Goal: Task Accomplishment & Management: Manage account settings

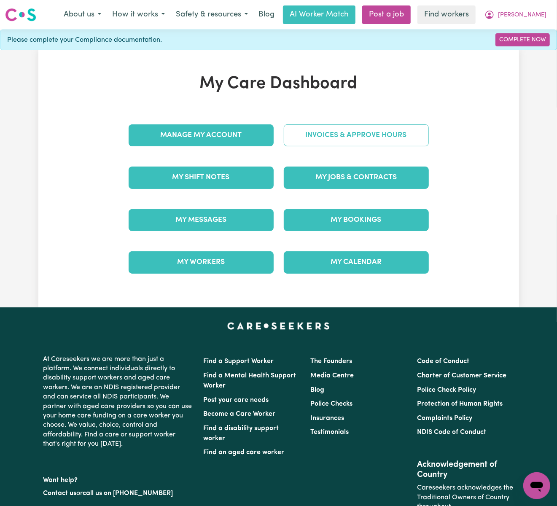
click at [343, 134] on link "Invoices & Approve Hours" at bounding box center [356, 135] width 145 height 22
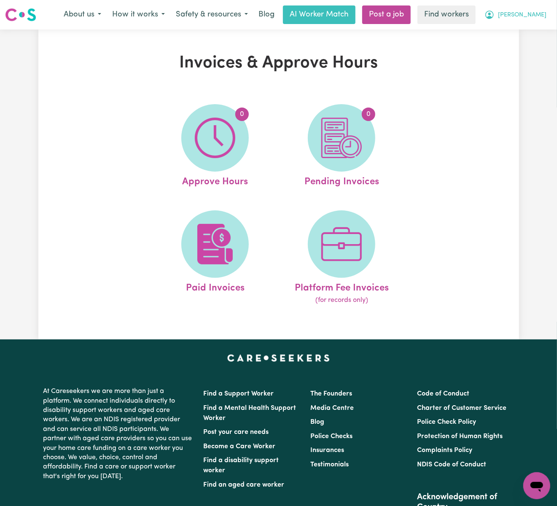
click at [534, 13] on span "[PERSON_NAME]" at bounding box center [522, 15] width 49 height 9
click at [535, 28] on link "My Dashboard" at bounding box center [518, 33] width 67 height 16
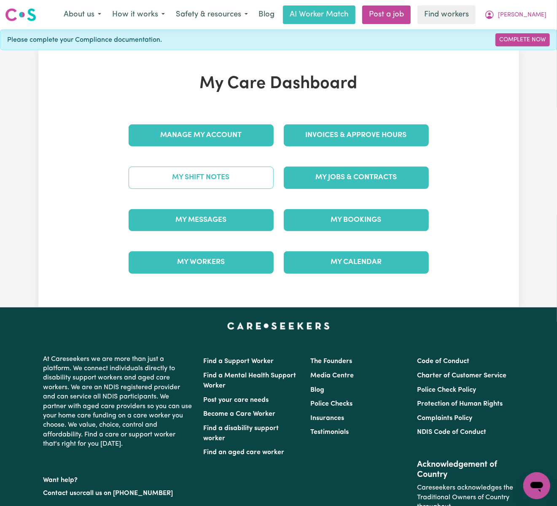
click at [226, 176] on link "My Shift Notes" at bounding box center [201, 178] width 145 height 22
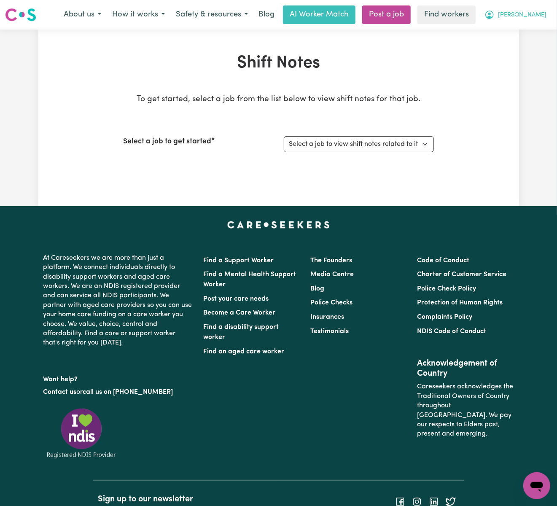
click at [495, 13] on icon "My Account" at bounding box center [490, 15] width 10 height 10
click at [532, 33] on link "My Dashboard" at bounding box center [518, 33] width 67 height 16
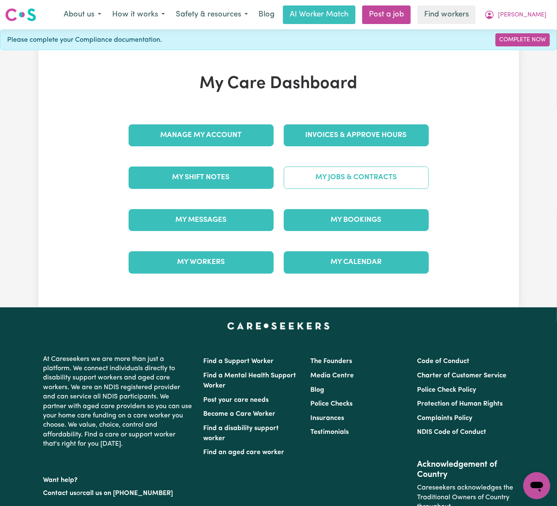
click at [405, 174] on link "My Jobs & Contracts" at bounding box center [356, 178] width 145 height 22
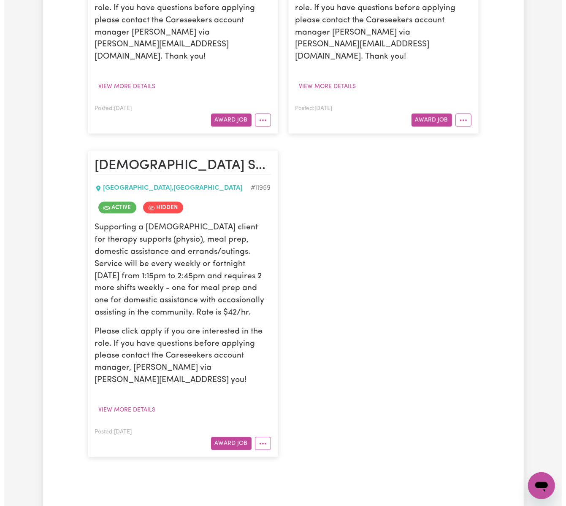
scroll to position [1125, 0]
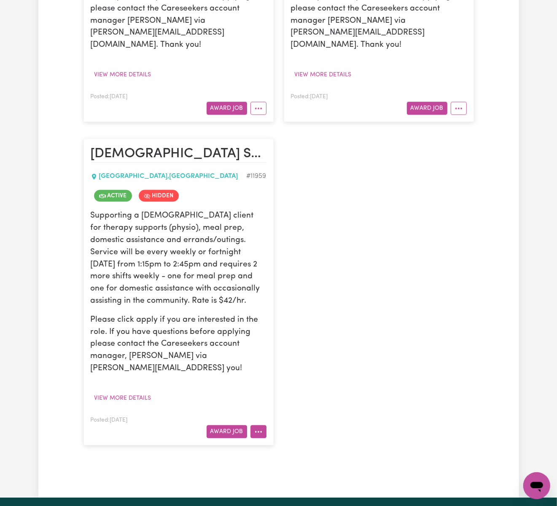
click at [255, 428] on icon "More options" at bounding box center [258, 432] width 8 height 8
click at [284, 443] on link "View/Edit Contract" at bounding box center [292, 451] width 82 height 17
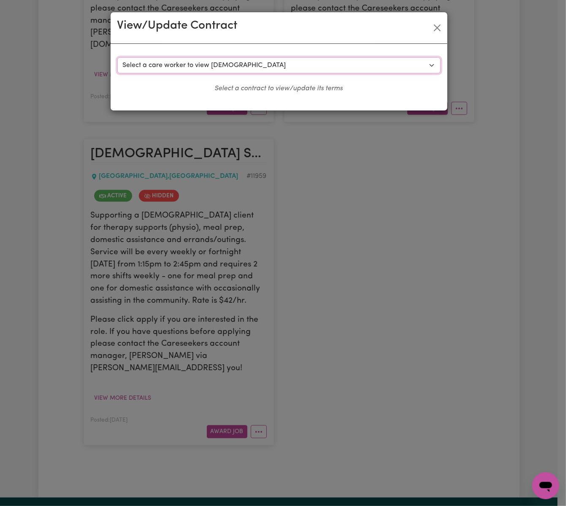
click at [311, 68] on select "Select a care worker to view [DEMOGRAPHIC_DATA] #8870 - [PERSON_NAME] (contract…" at bounding box center [278, 65] width 323 height 16
select select "8482"
click at [117, 57] on select "Select a care worker to view [DEMOGRAPHIC_DATA] #8870 - [PERSON_NAME] (contract…" at bounding box center [278, 65] width 323 height 16
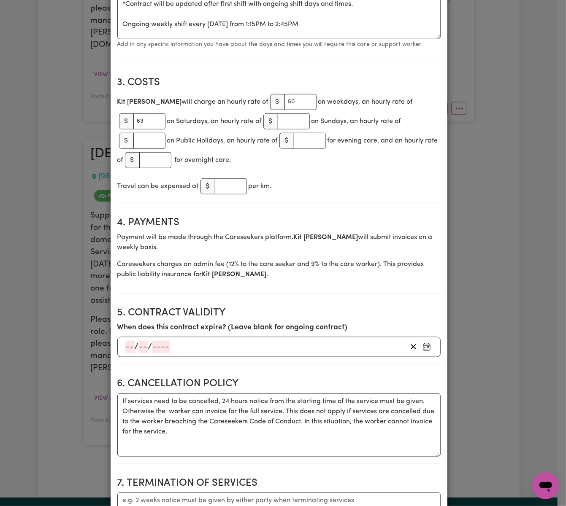
scroll to position [337, 0]
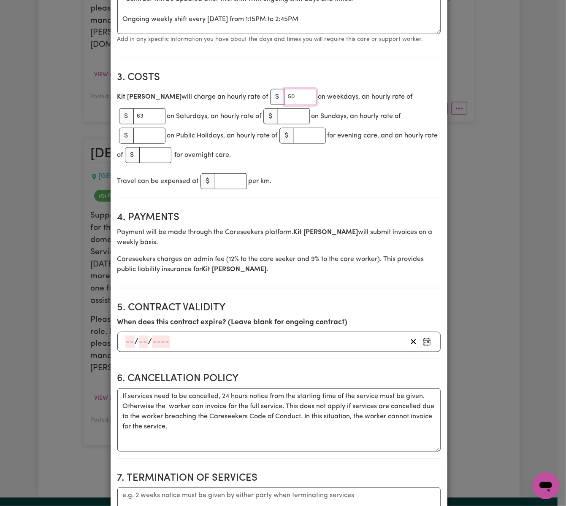
drag, startPoint x: 260, startPoint y: 98, endPoint x: 225, endPoint y: 95, distance: 34.7
click at [225, 95] on div "[PERSON_NAME] will charge an hourly rate of $ 50 on weekdays, an hourly rate of…" at bounding box center [278, 126] width 323 height 78
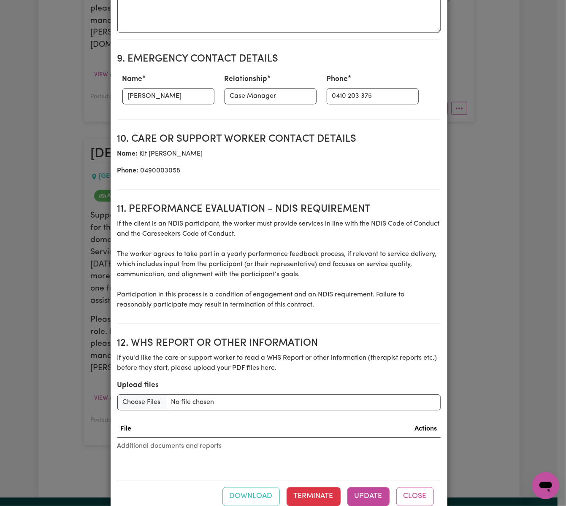
scroll to position [966, 0]
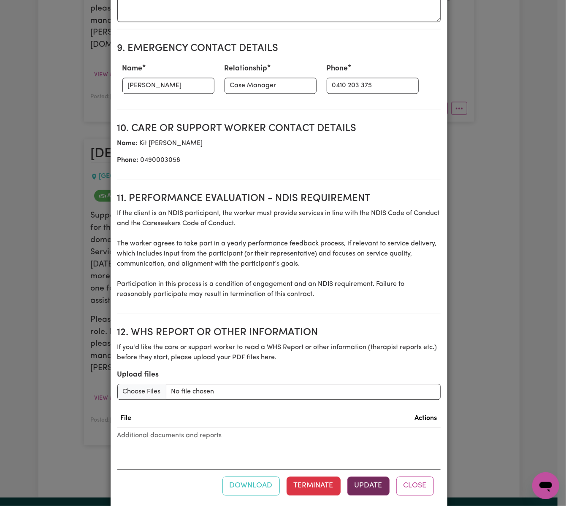
type input "53.50"
click at [363, 477] on button "Update" at bounding box center [368, 486] width 42 height 19
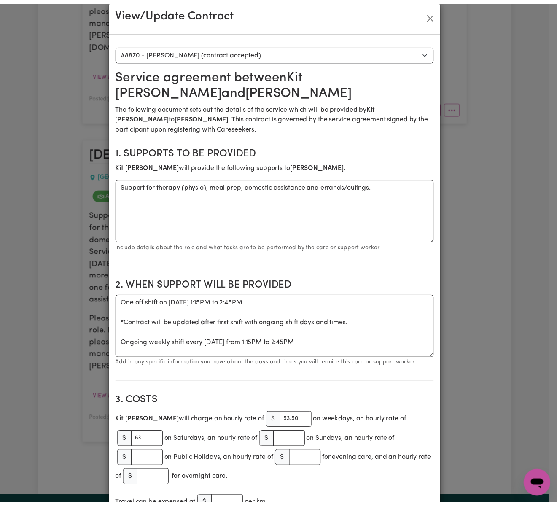
scroll to position [0, 0]
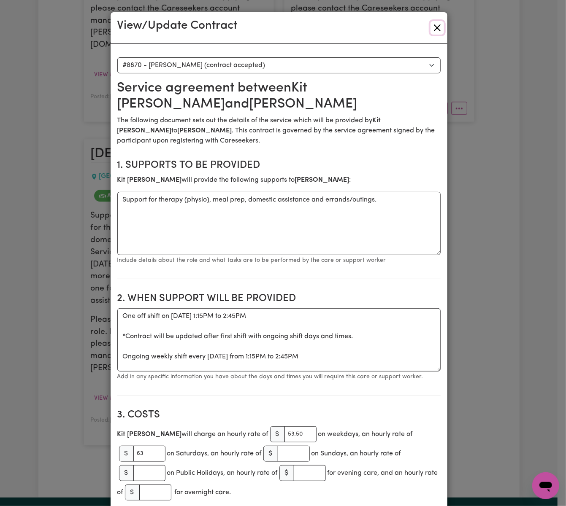
drag, startPoint x: 430, startPoint y: 26, endPoint x: 432, endPoint y: 34, distance: 8.3
click at [431, 26] on button "Close" at bounding box center [436, 27] width 13 height 13
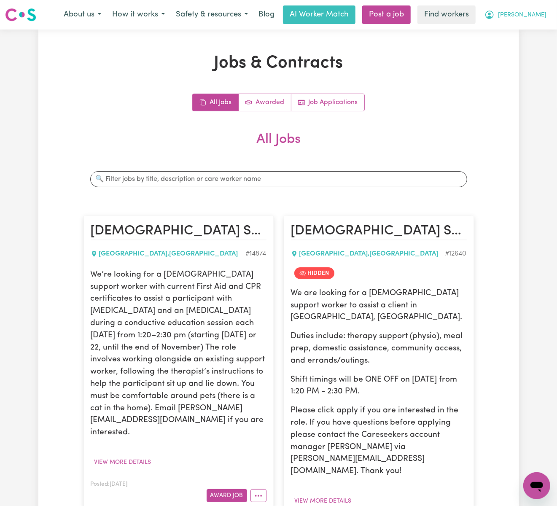
click at [533, 12] on span "[PERSON_NAME]" at bounding box center [522, 15] width 49 height 9
click at [534, 49] on link "Logout" at bounding box center [518, 48] width 67 height 16
